Goal: Task Accomplishment & Management: Manage account settings

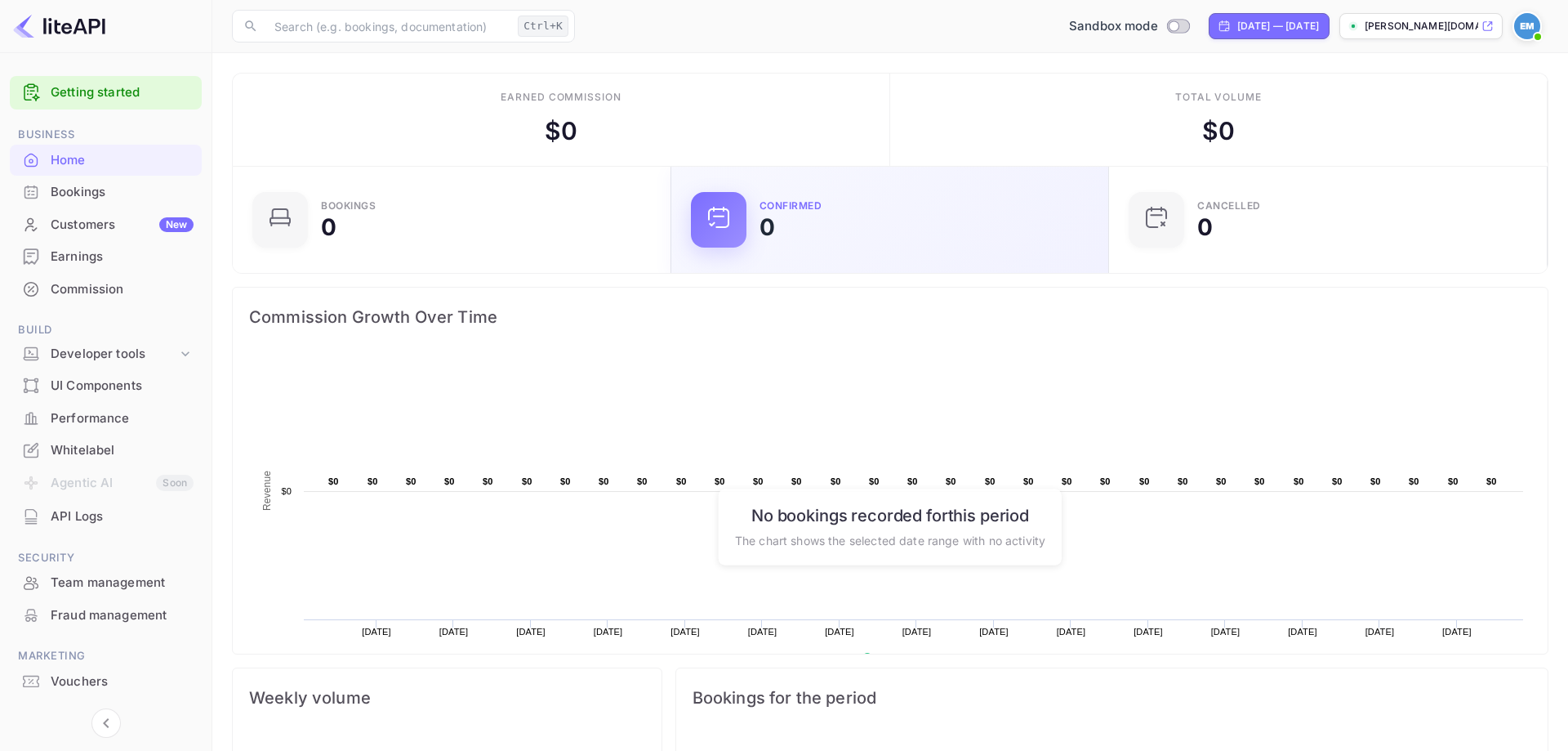
scroll to position [266, 428]
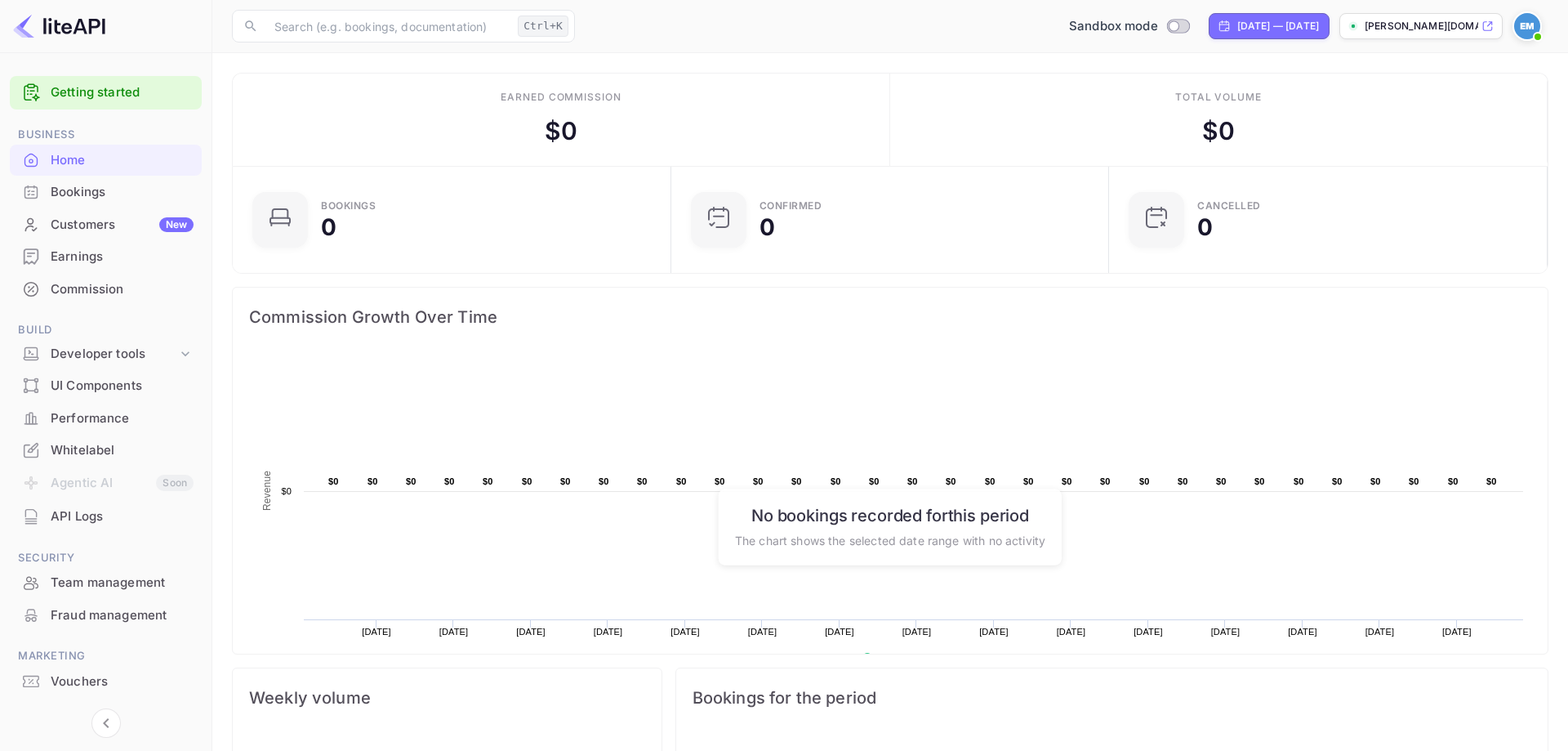
click at [1231, 386] on rect at bounding box center [890, 517] width 1282 height 327
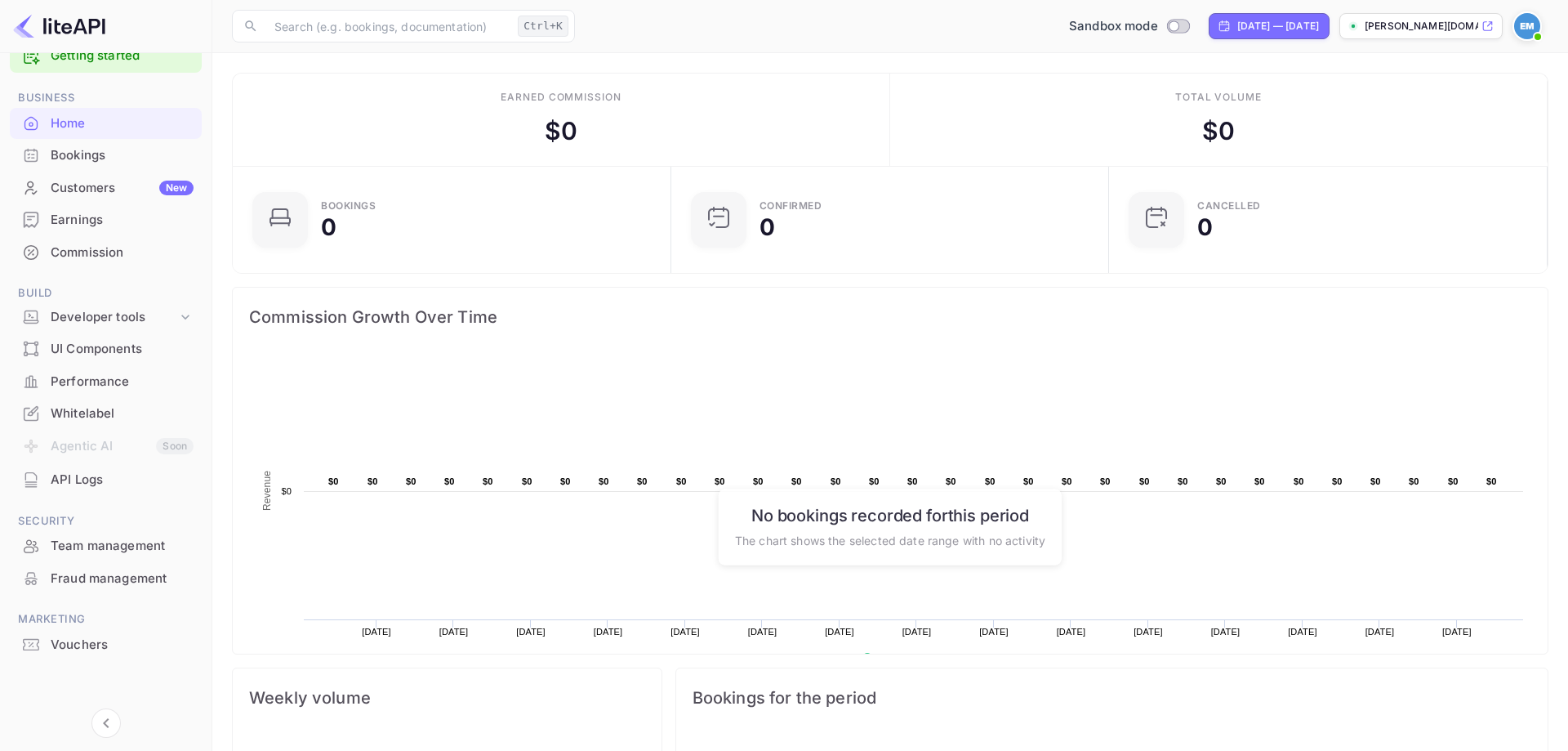
scroll to position [498, 0]
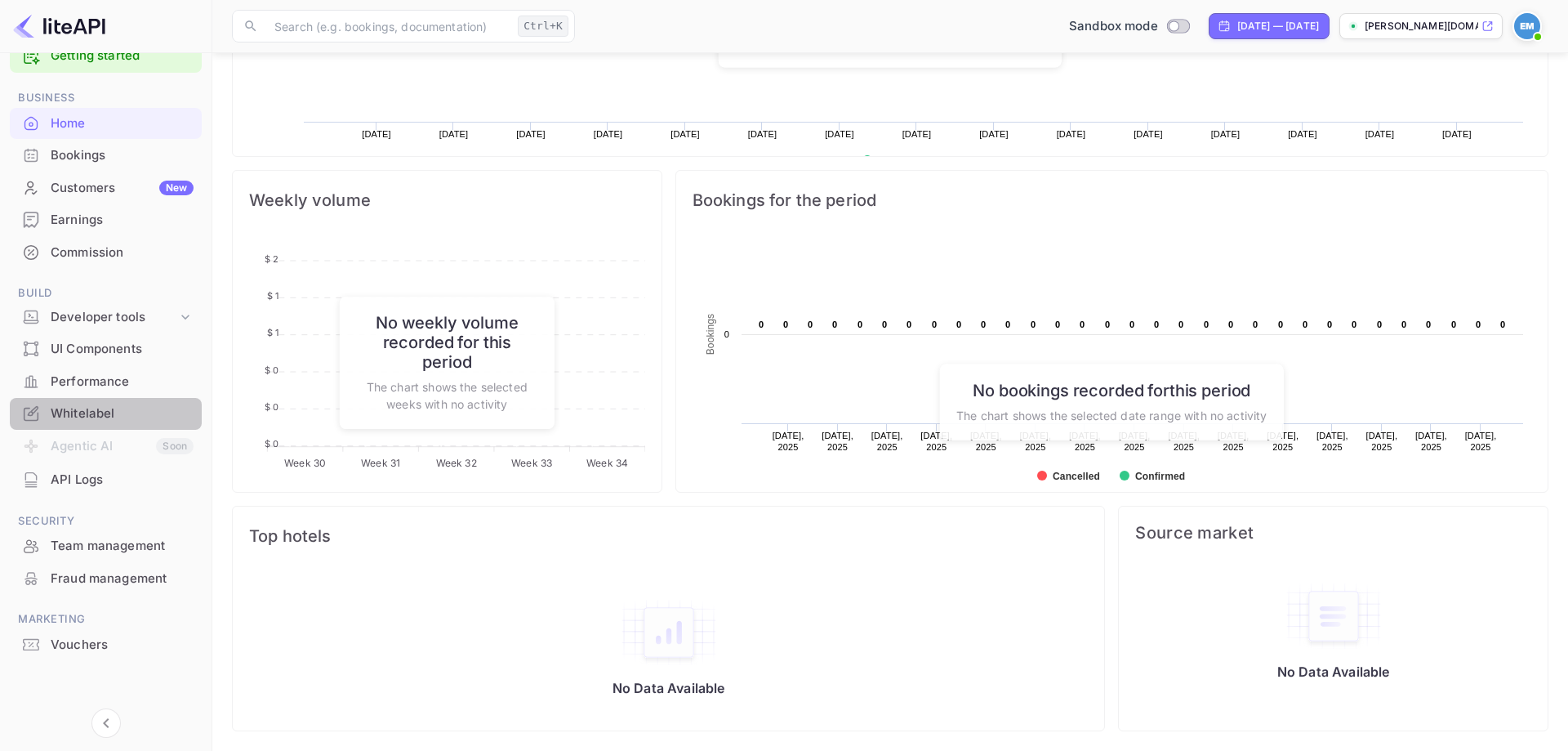
click at [62, 411] on div "Whitelabel" at bounding box center [122, 414] width 143 height 19
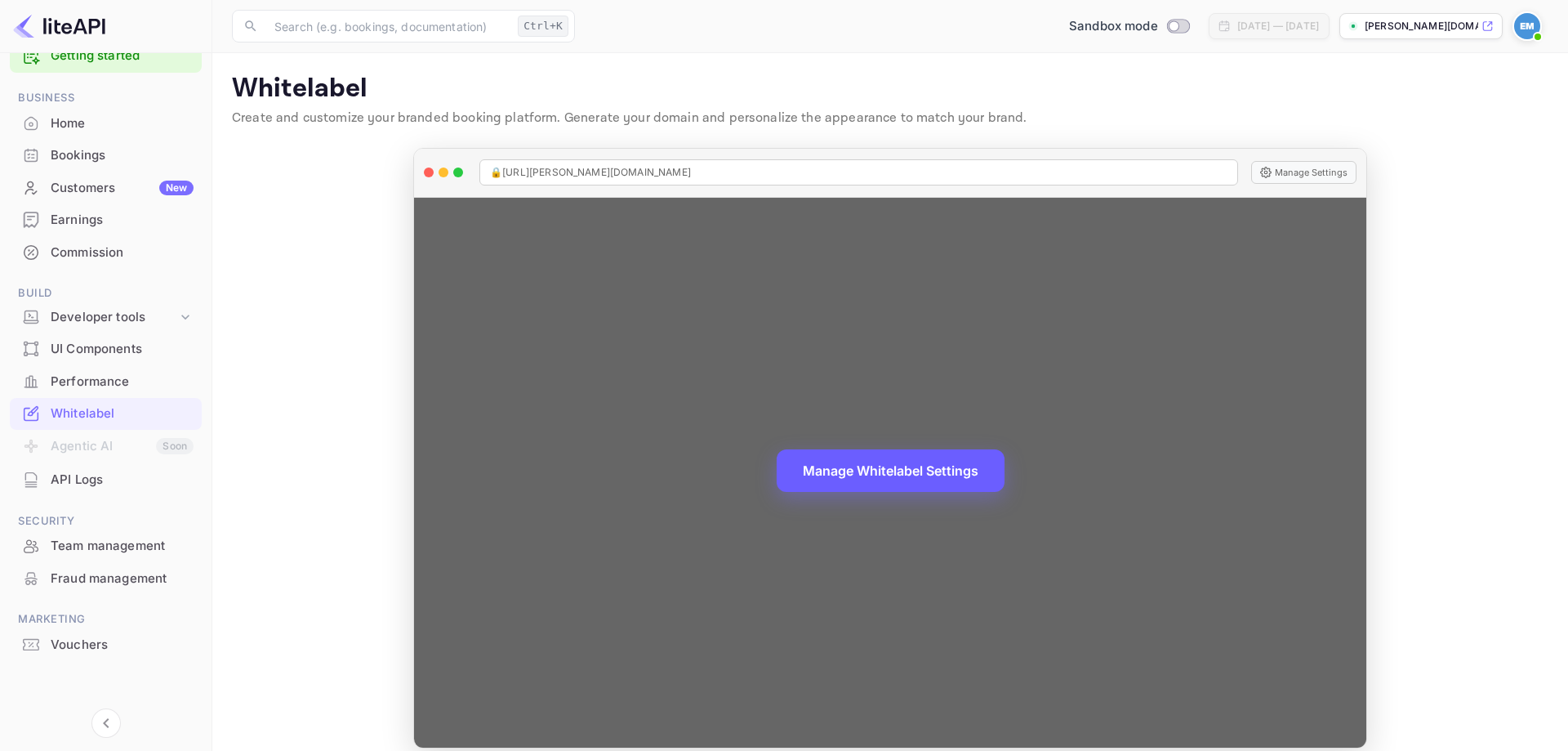
click at [902, 470] on button "Manage Whitelabel Settings" at bounding box center [890, 470] width 228 height 42
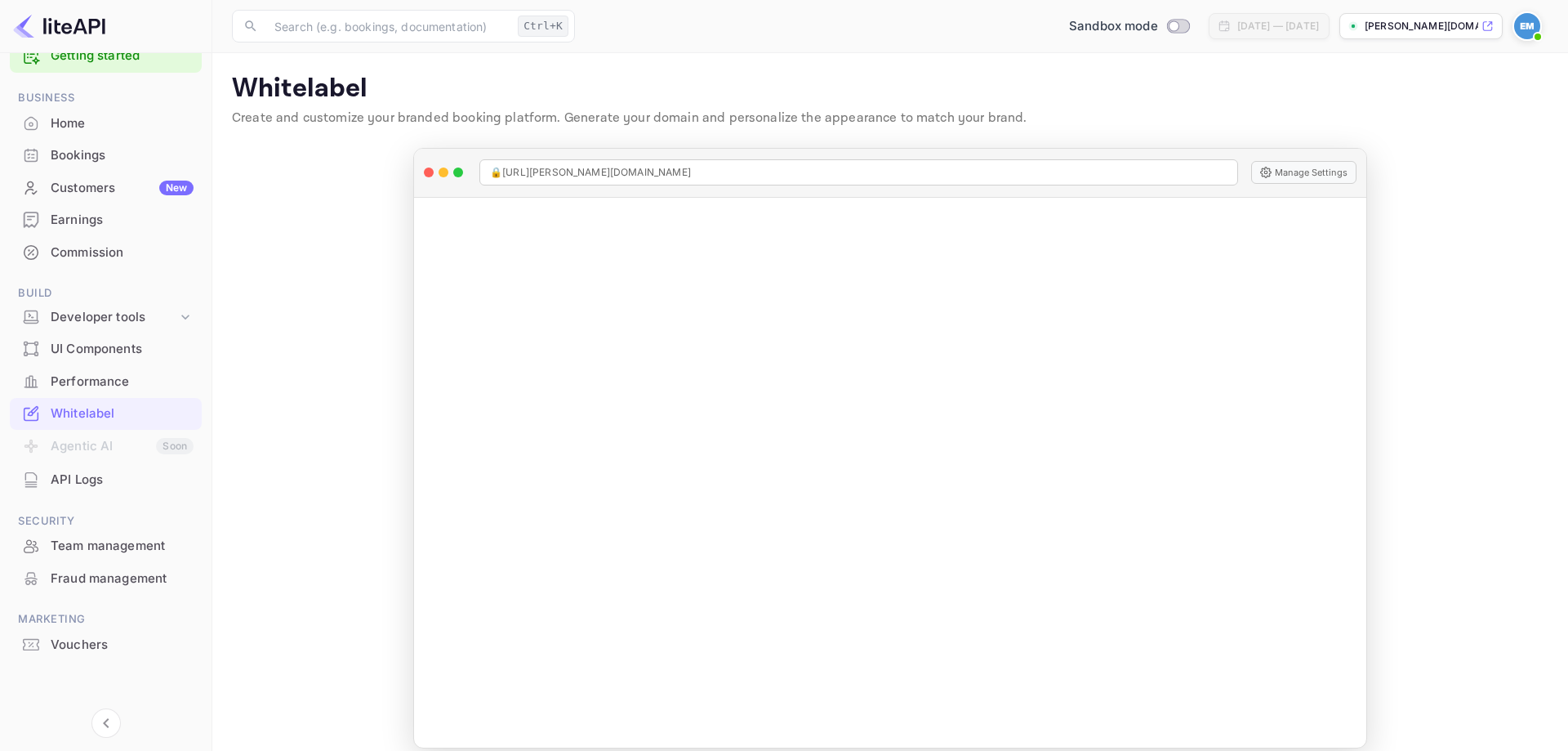
drag, startPoint x: 1496, startPoint y: 392, endPoint x: 1482, endPoint y: 338, distance: 55.8
click at [1496, 387] on main "Whitelabel Create and customize your branded booking platform. Generate your do…" at bounding box center [889, 411] width 1355 height 715
click at [64, 411] on div "Whitelabel" at bounding box center [122, 414] width 143 height 19
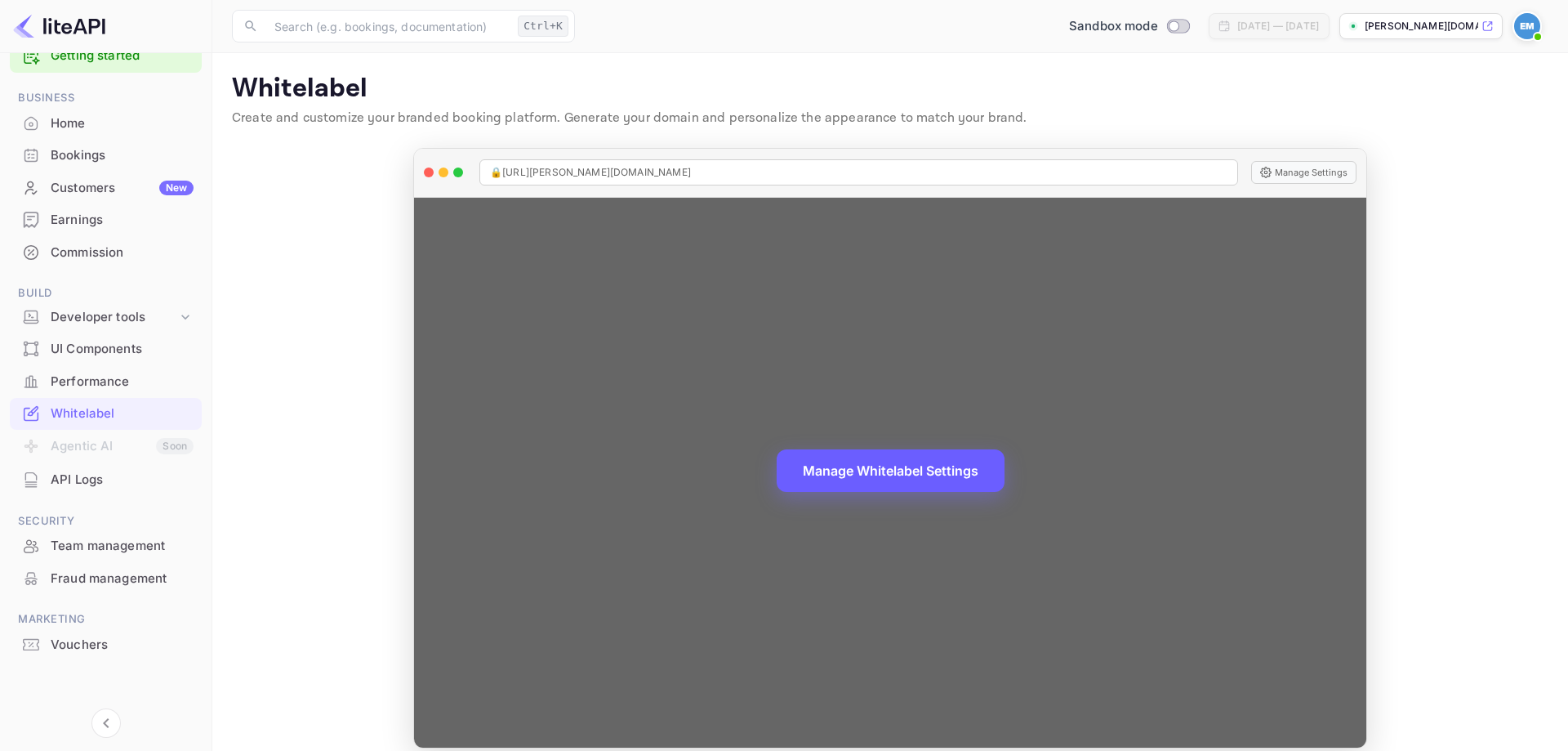
click at [887, 469] on button "Manage Whitelabel Settings" at bounding box center [890, 470] width 228 height 42
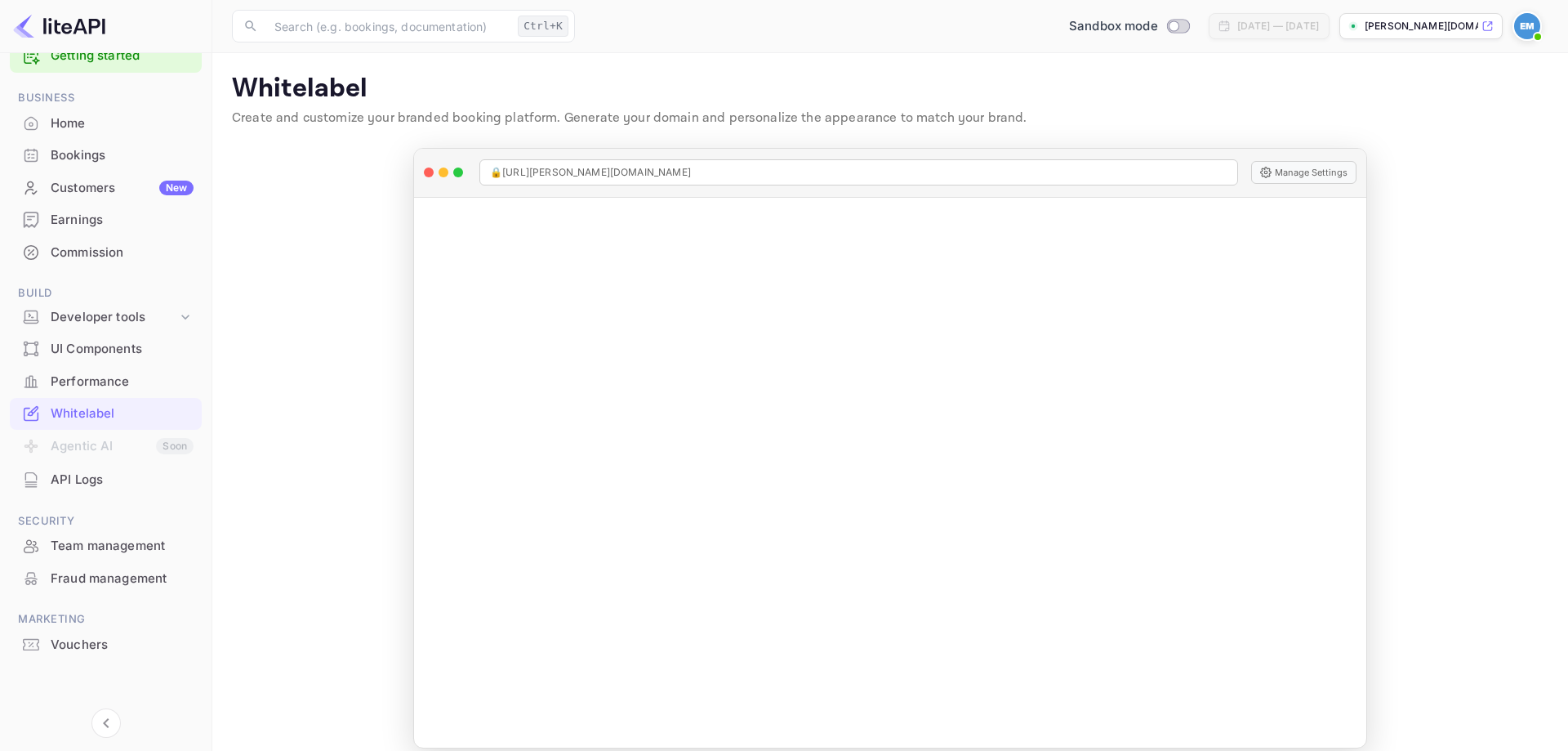
click at [65, 126] on div "Home" at bounding box center [122, 124] width 143 height 19
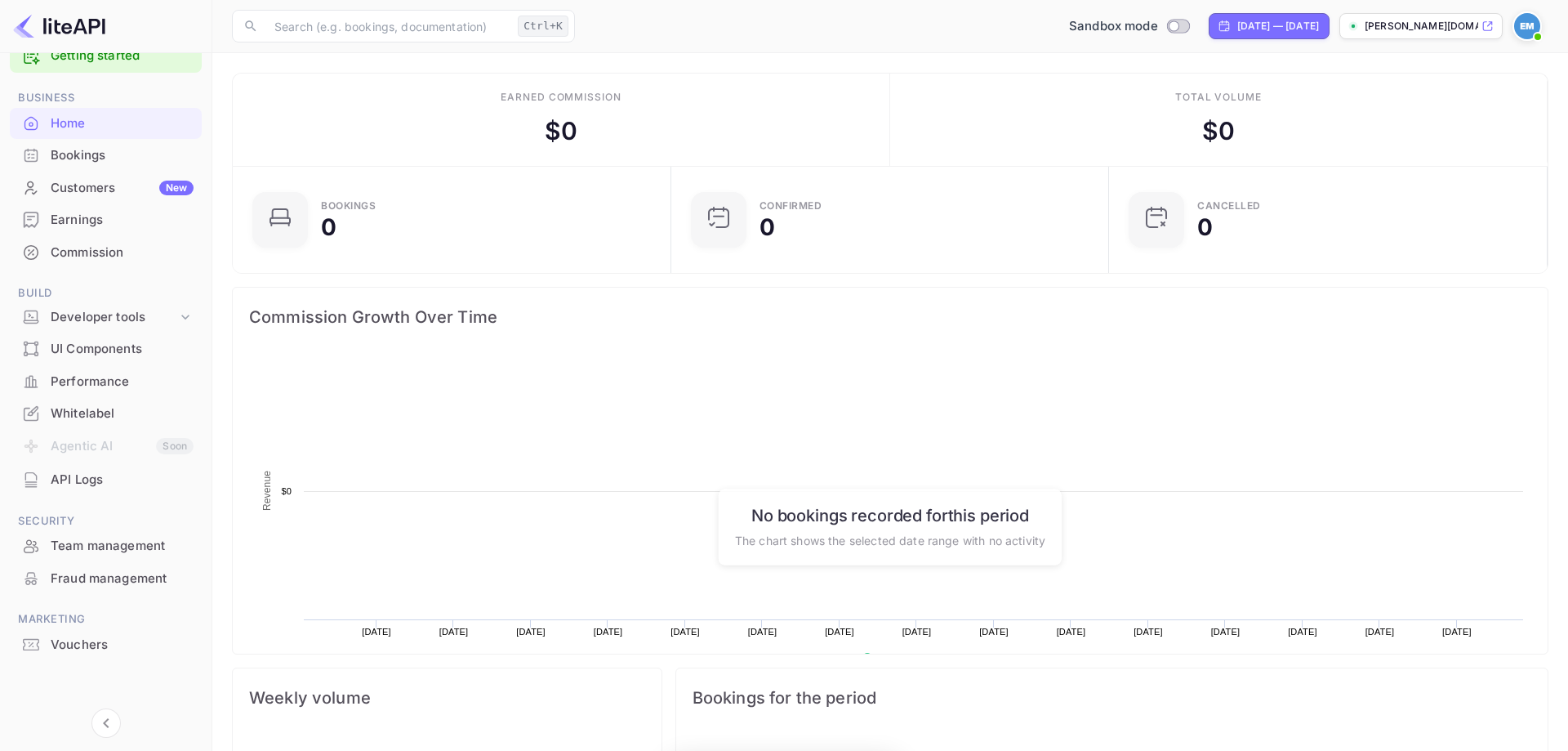
scroll to position [1, 1]
click at [1494, 27] on div "[PERSON_NAME][DOMAIN_NAME]..." at bounding box center [1420, 26] width 163 height 26
